Goal: Transaction & Acquisition: Download file/media

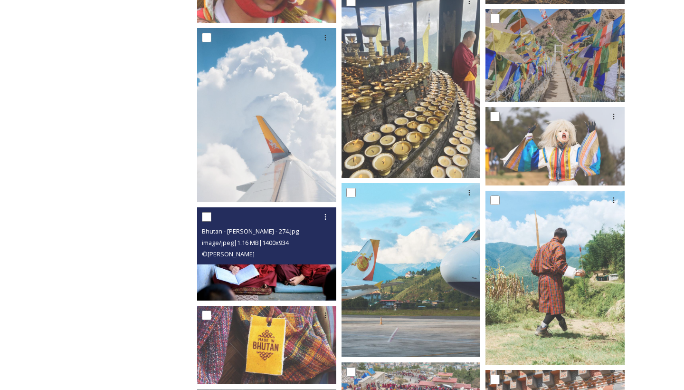
scroll to position [3300, 0]
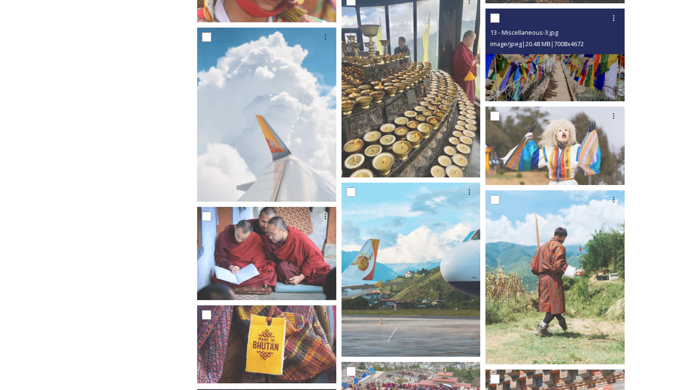
click at [547, 61] on img at bounding box center [555, 55] width 139 height 93
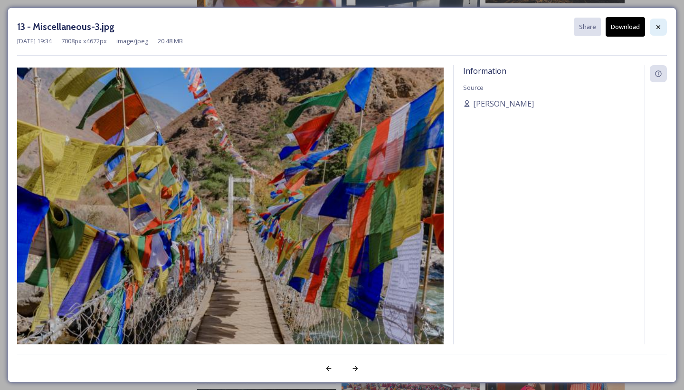
click at [657, 19] on div at bounding box center [658, 27] width 17 height 17
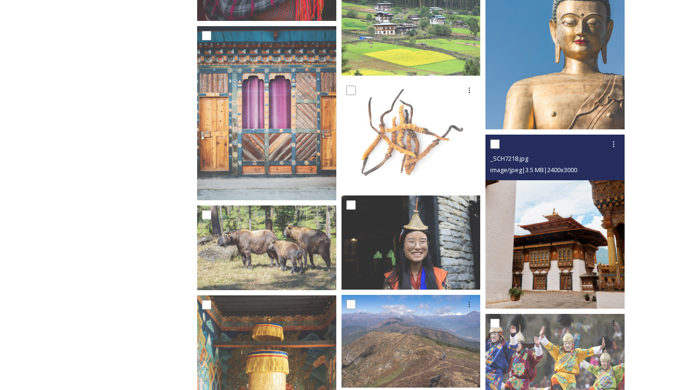
scroll to position [4209, 0]
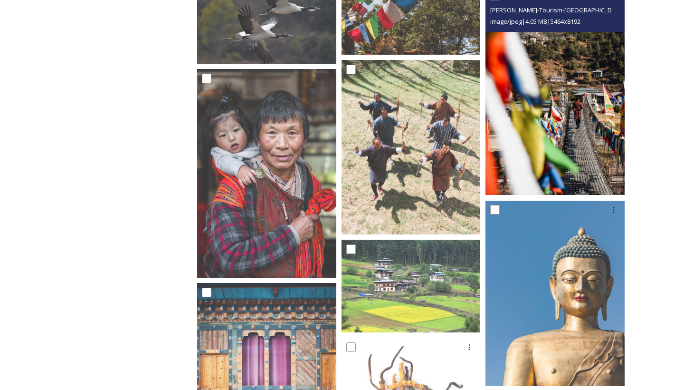
click at [591, 143] on img at bounding box center [555, 90] width 139 height 209
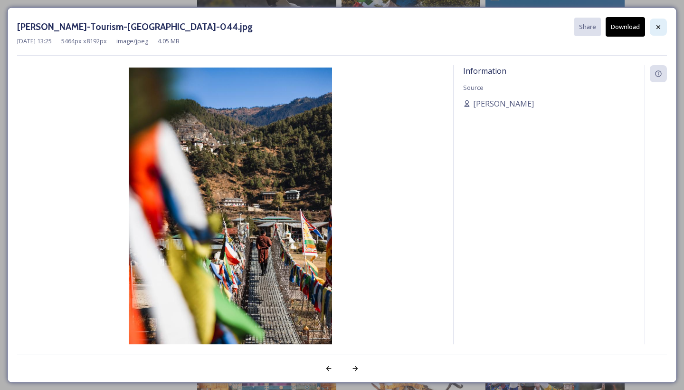
click at [659, 23] on icon at bounding box center [659, 27] width 8 height 8
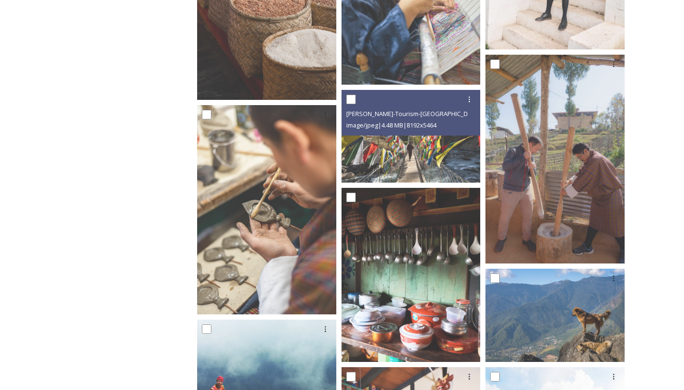
scroll to position [7829, 0]
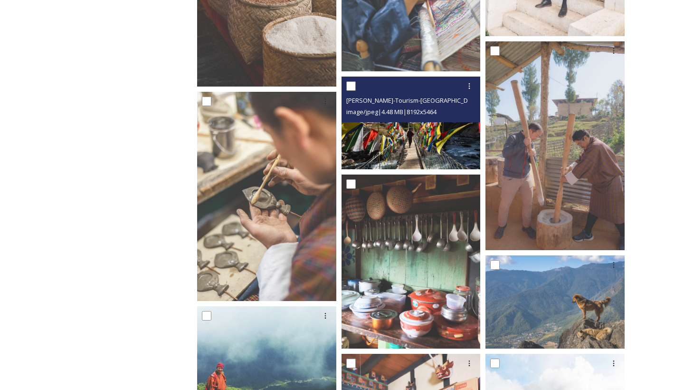
click at [398, 119] on div "[PERSON_NAME]-Tourism-[GEOGRAPHIC_DATA]-050.jpg image/jpeg | 4.48 MB | 8192 x 5…" at bounding box center [411, 99] width 139 height 46
click at [431, 146] on img at bounding box center [411, 122] width 139 height 93
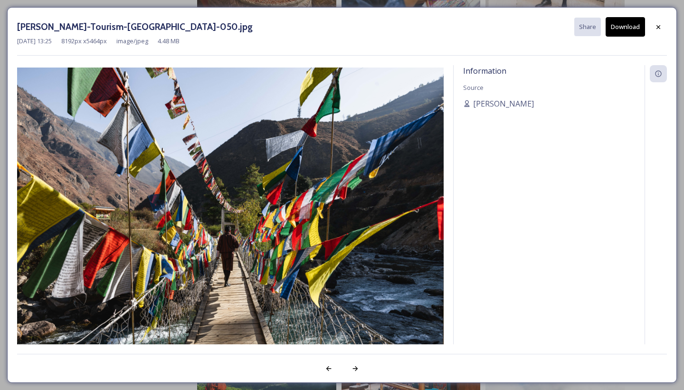
click at [630, 32] on button "Download" at bounding box center [625, 26] width 39 height 19
click at [619, 34] on button "Download" at bounding box center [625, 26] width 39 height 19
click at [652, 27] on div at bounding box center [658, 27] width 17 height 17
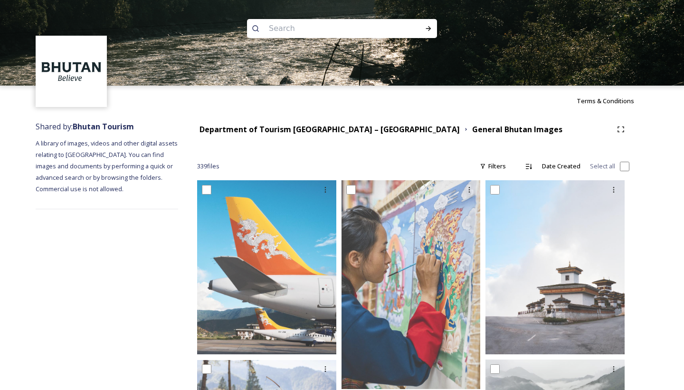
scroll to position [0, 0]
click at [313, 130] on strong "Department of Tourism [GEOGRAPHIC_DATA] – [GEOGRAPHIC_DATA]" at bounding box center [330, 129] width 260 height 10
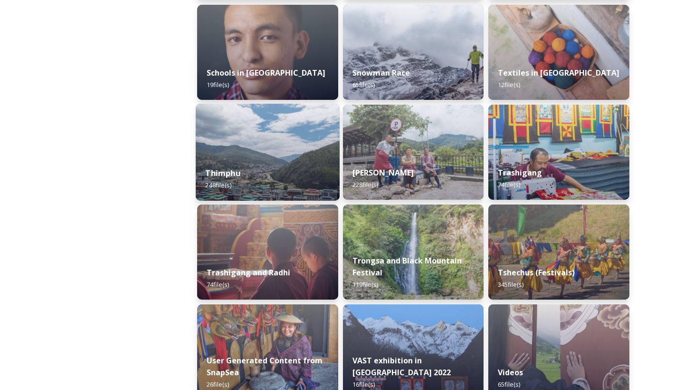
scroll to position [986, 0]
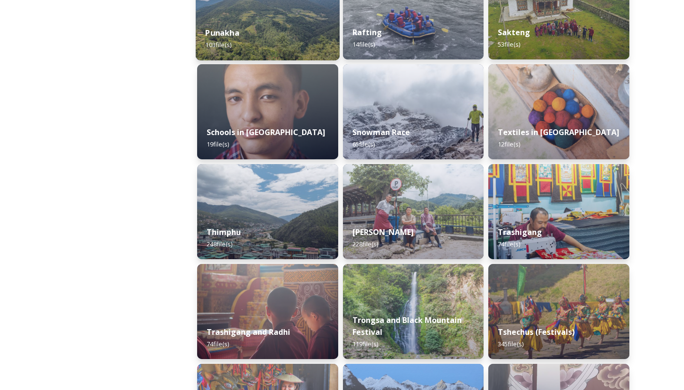
click at [291, 48] on div "Punakha 103 file(s)" at bounding box center [268, 38] width 144 height 43
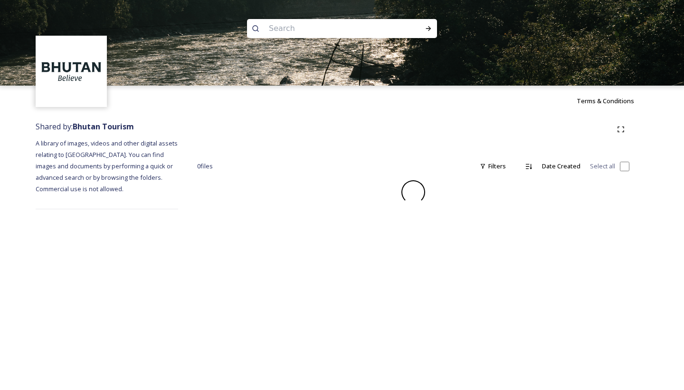
click at [291, 48] on img at bounding box center [342, 43] width 684 height 86
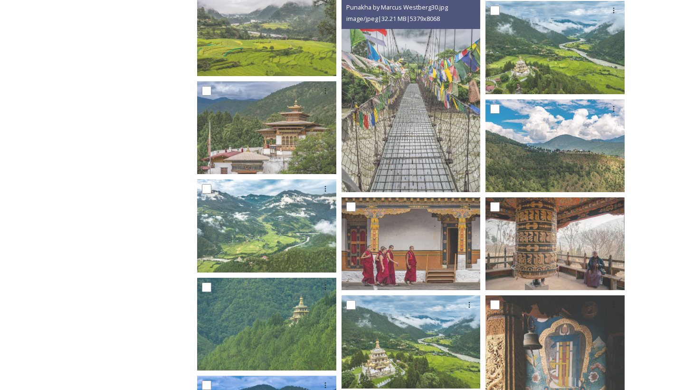
scroll to position [999, 0]
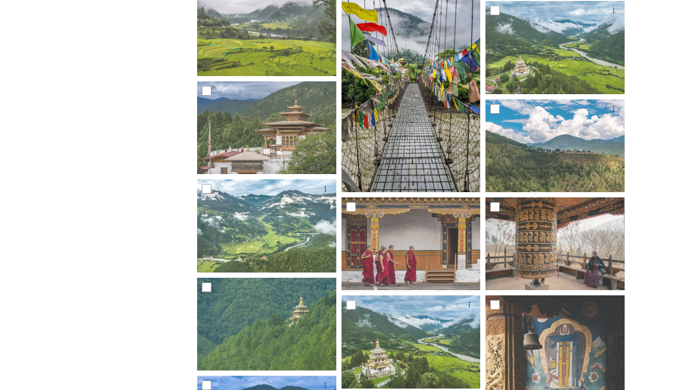
click at [414, 166] on img at bounding box center [411, 87] width 139 height 209
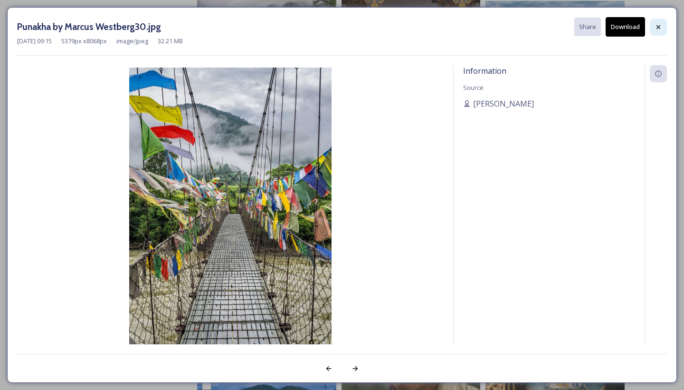
click at [661, 25] on icon at bounding box center [659, 27] width 8 height 8
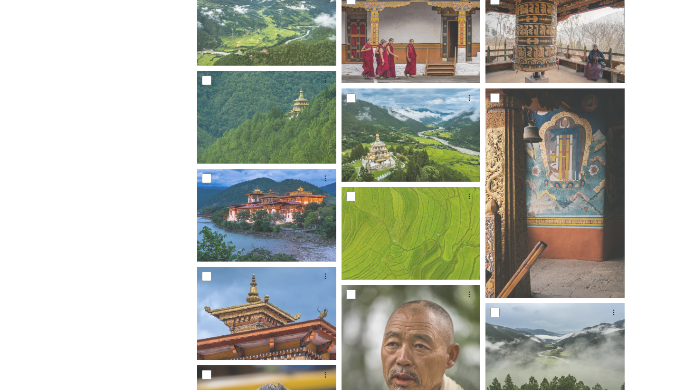
scroll to position [0, 0]
